Goal: Find specific page/section: Find specific page/section

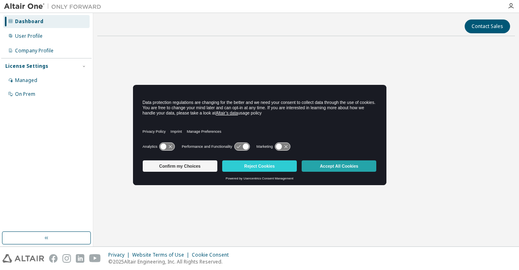
click at [326, 166] on button "Accept All Cookies" at bounding box center [339, 165] width 75 height 11
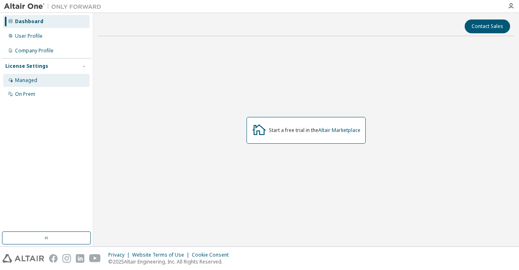
click at [43, 84] on div "Managed" at bounding box center [46, 80] width 86 height 13
